Goal: Task Accomplishment & Management: Use online tool/utility

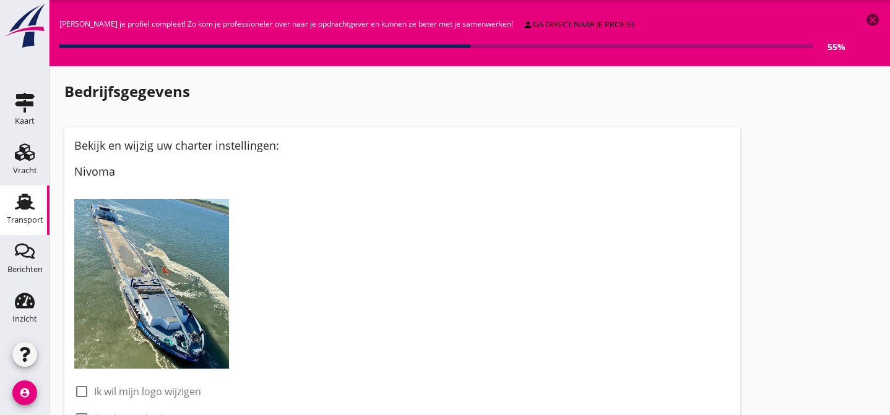
click at [32, 199] on icon "Transport" at bounding box center [25, 202] width 20 height 20
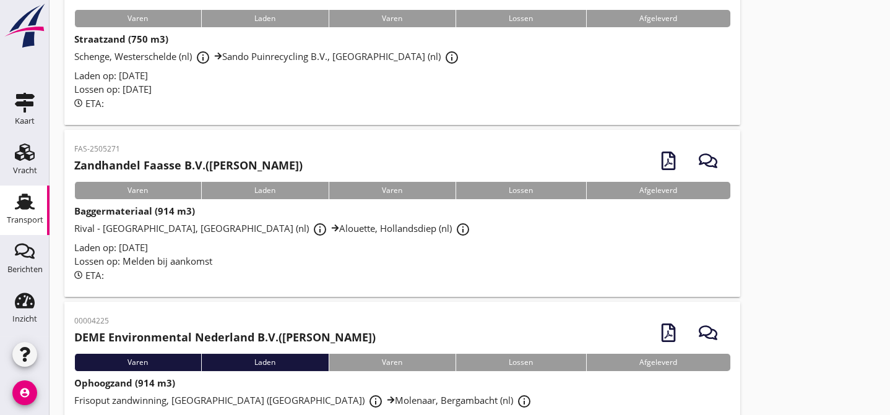
scroll to position [150, 0]
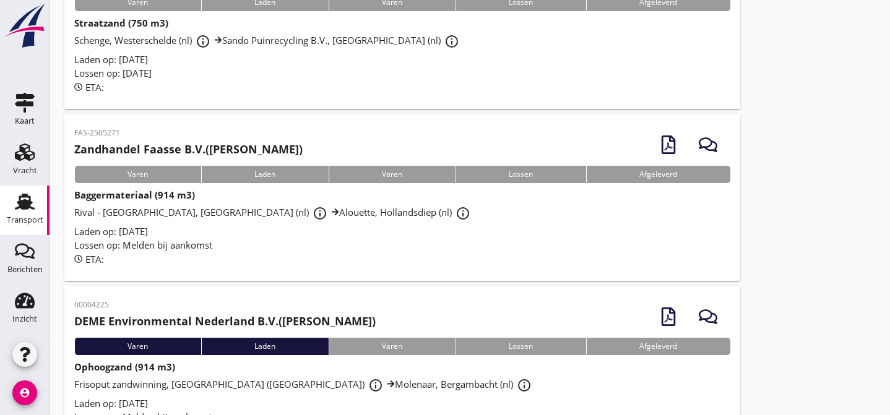
click at [258, 235] on div "Laden op: [DATE]" at bounding box center [402, 232] width 656 height 14
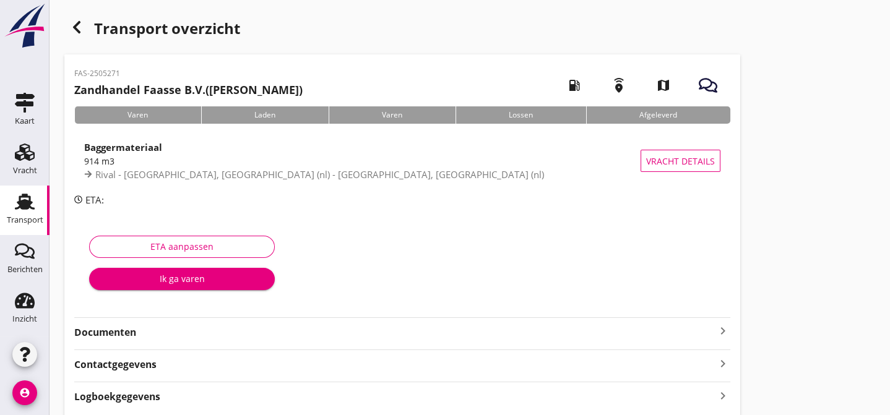
click at [204, 332] on strong "Documenten" at bounding box center [394, 332] width 641 height 14
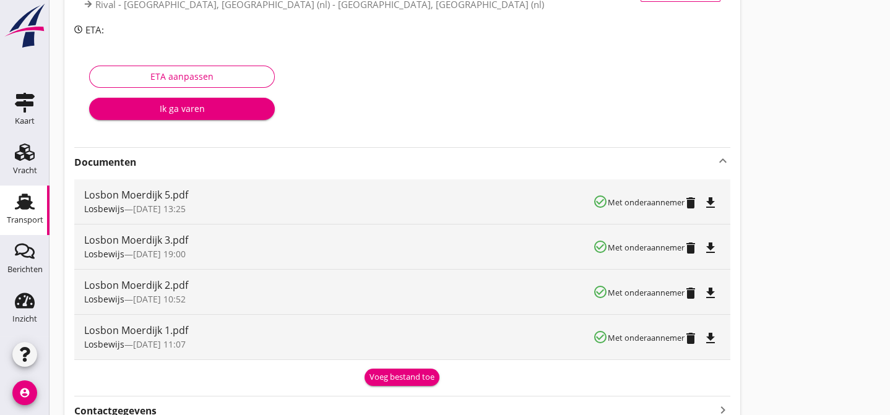
scroll to position [187, 0]
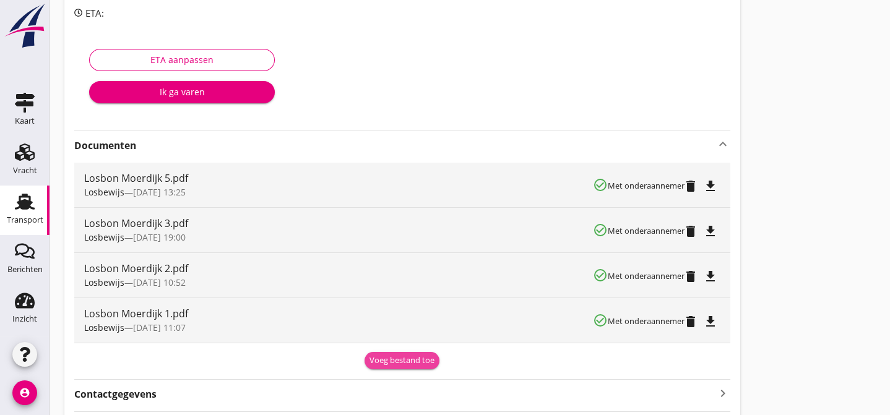
click at [418, 362] on div "Voeg bestand toe" at bounding box center [401, 361] width 65 height 12
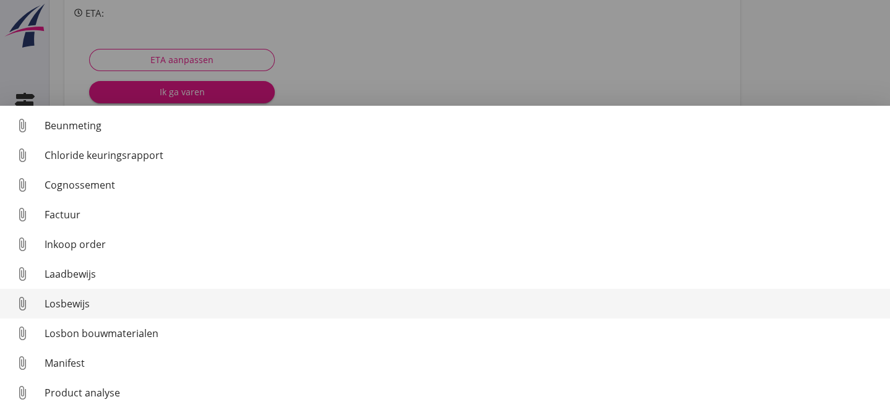
click at [120, 301] on div "Losbewijs" at bounding box center [462, 303] width 835 height 15
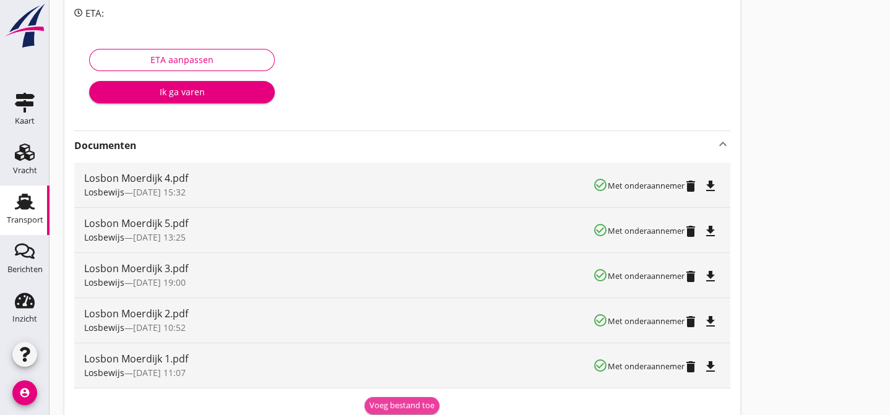
click at [413, 402] on div "Voeg bestand toe" at bounding box center [401, 406] width 65 height 12
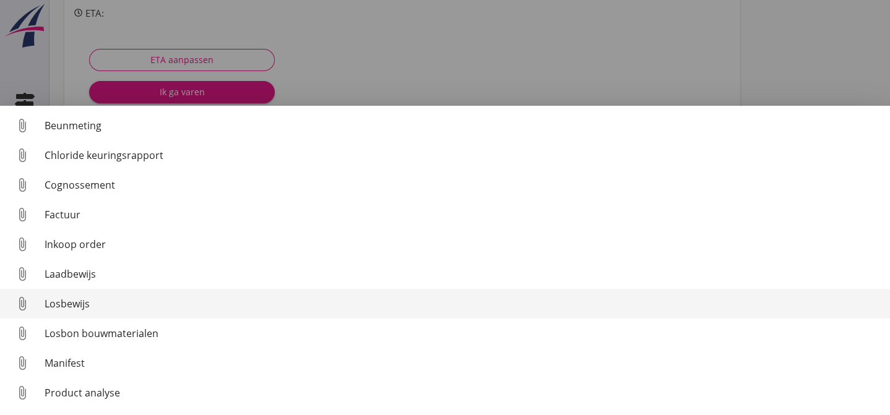
click at [246, 306] on div "Losbewijs" at bounding box center [462, 303] width 835 height 15
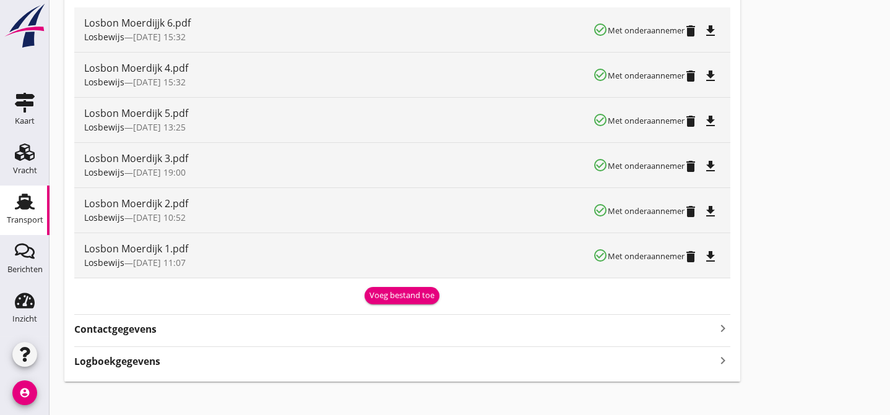
scroll to position [352, 0]
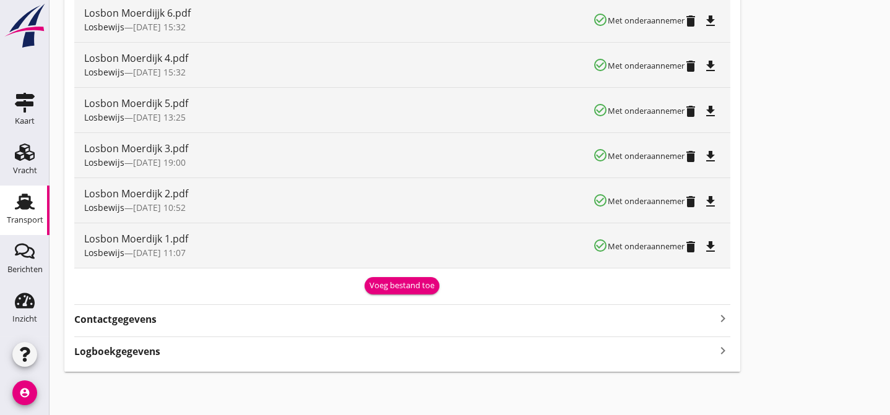
click at [784, 134] on div "Transport overzicht FAS-2505271 Zandhandel Faasse B.V. ([PERSON_NAME]) local_ga…" at bounding box center [470, 17] width 840 height 739
